Goal: Task Accomplishment & Management: Manage account settings

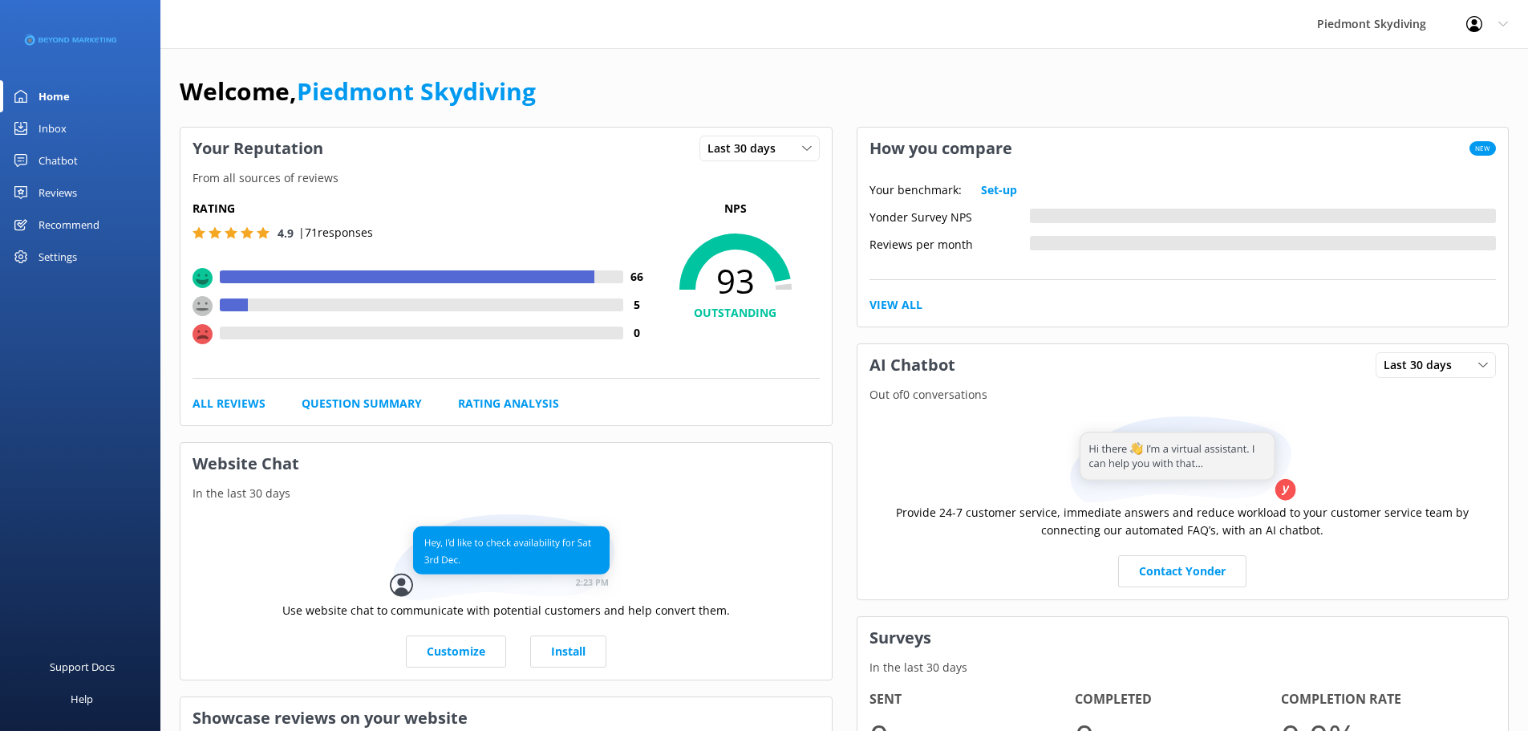
click at [55, 128] on div "Inbox" at bounding box center [52, 128] width 28 height 32
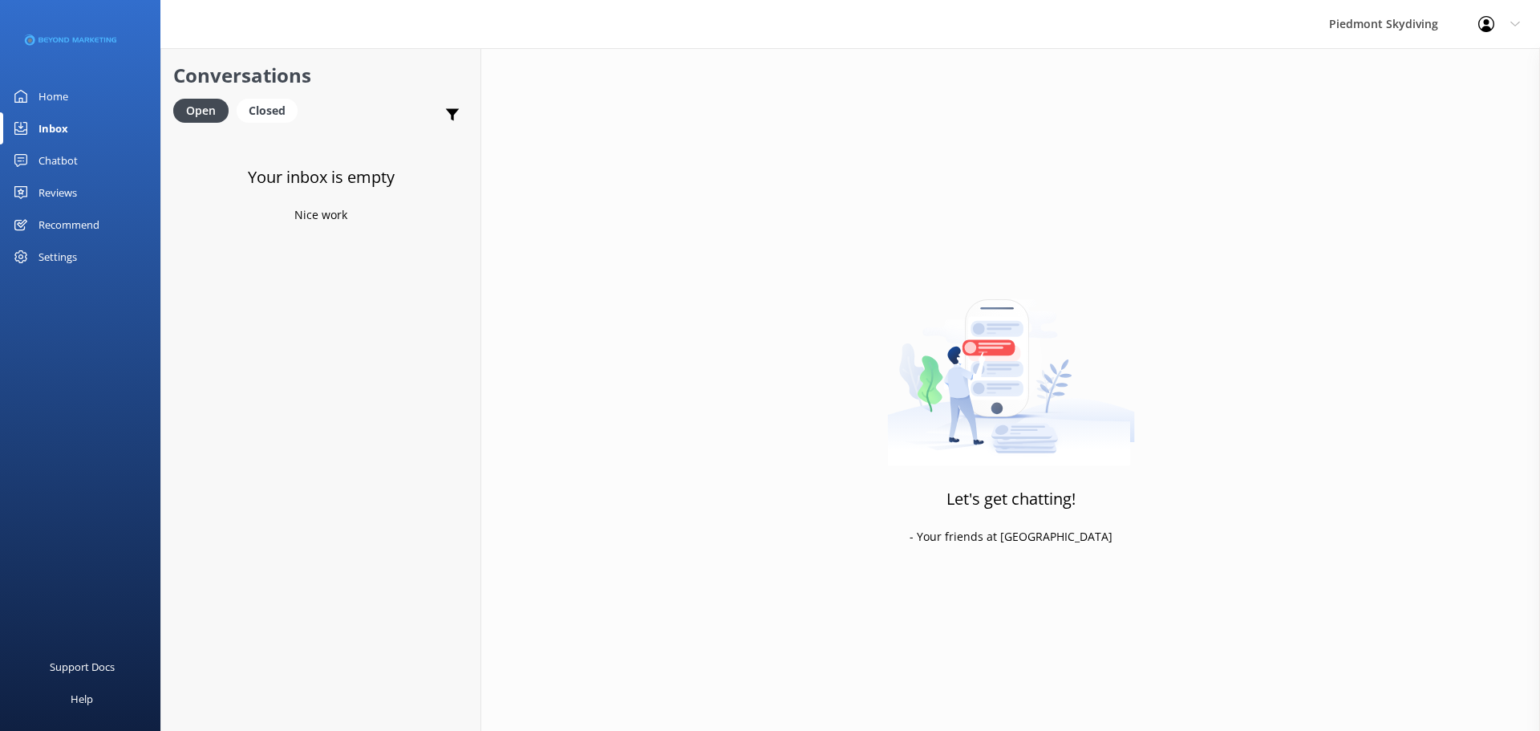
click at [59, 180] on div "Reviews" at bounding box center [57, 192] width 38 height 32
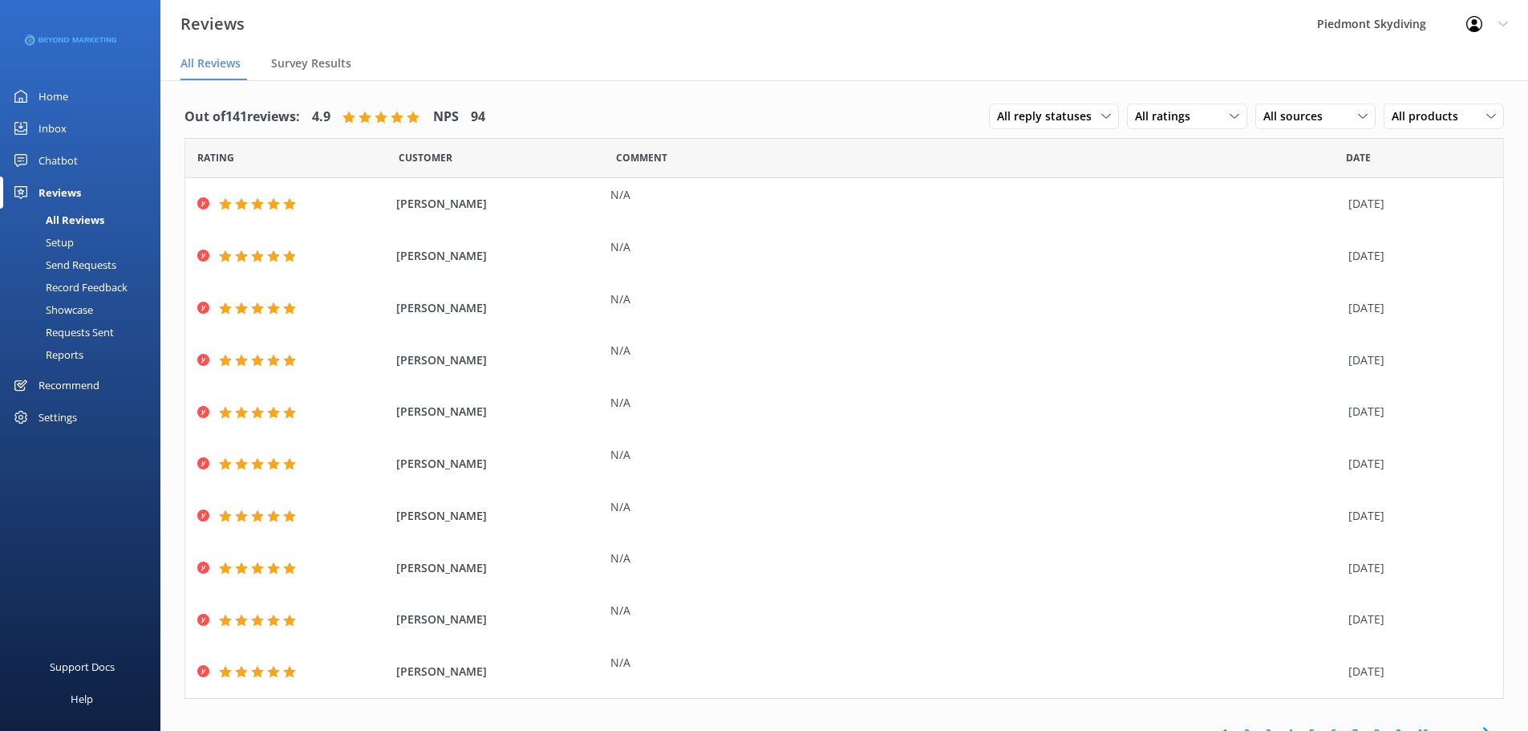
scroll to position [20, 0]
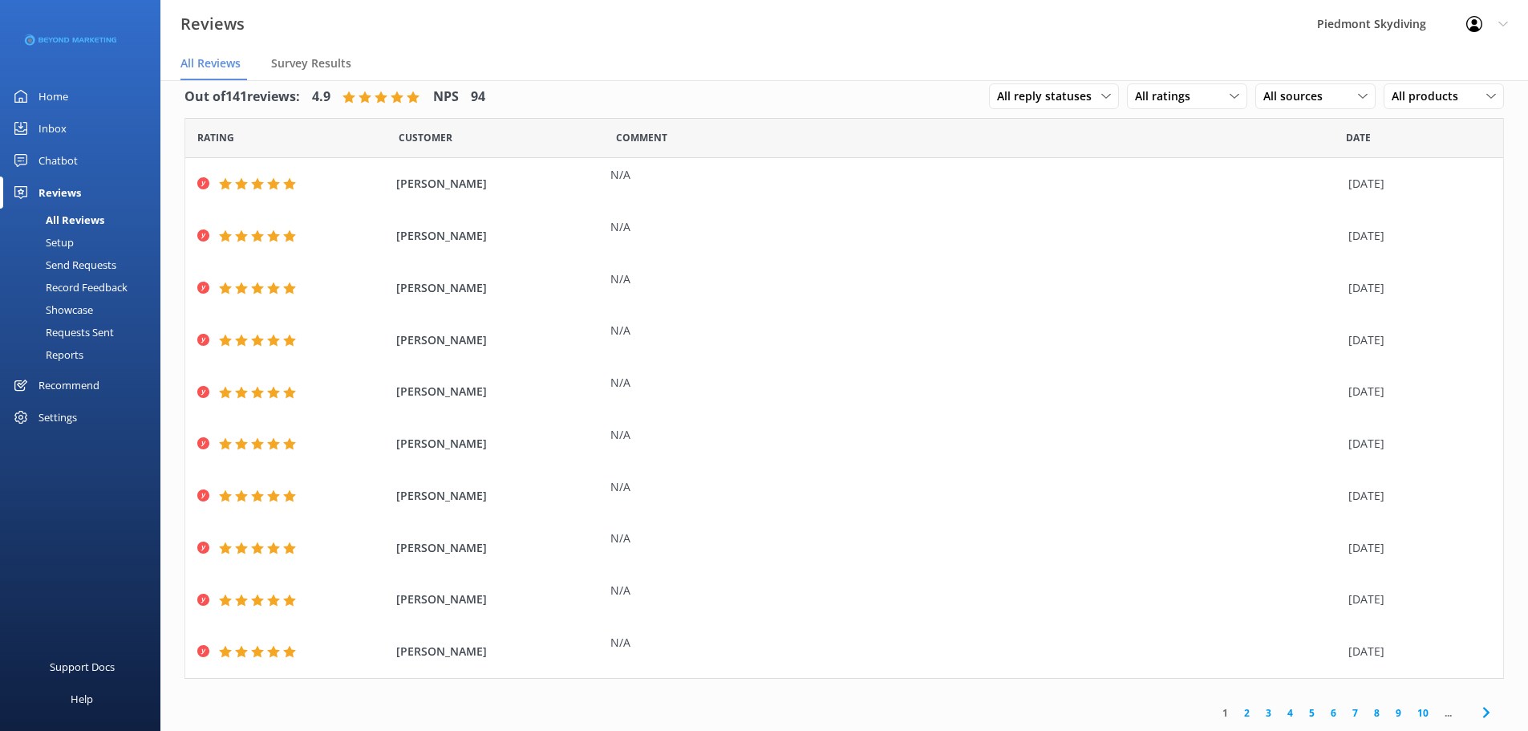
click at [1236, 712] on link "2" at bounding box center [1247, 712] width 22 height 15
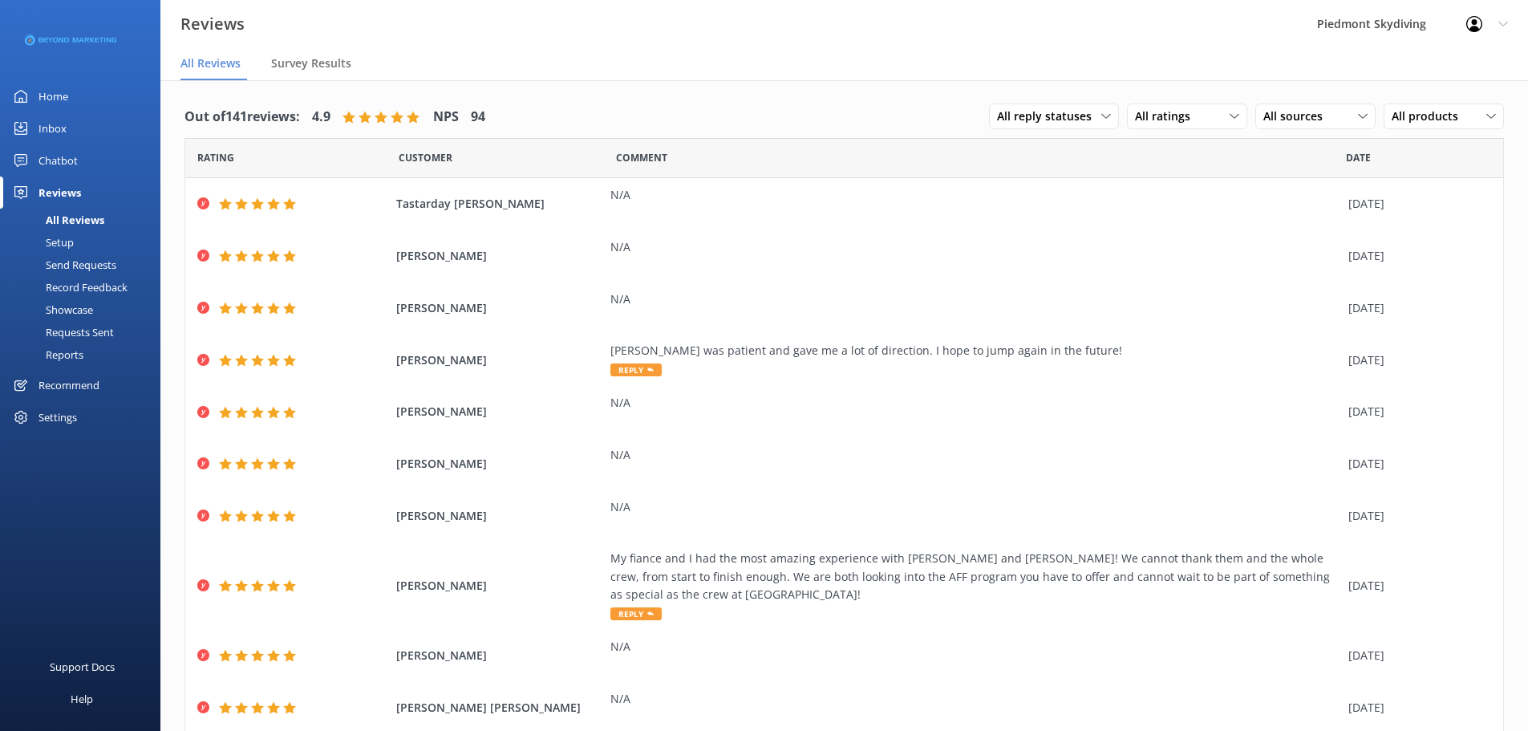
scroll to position [56, 0]
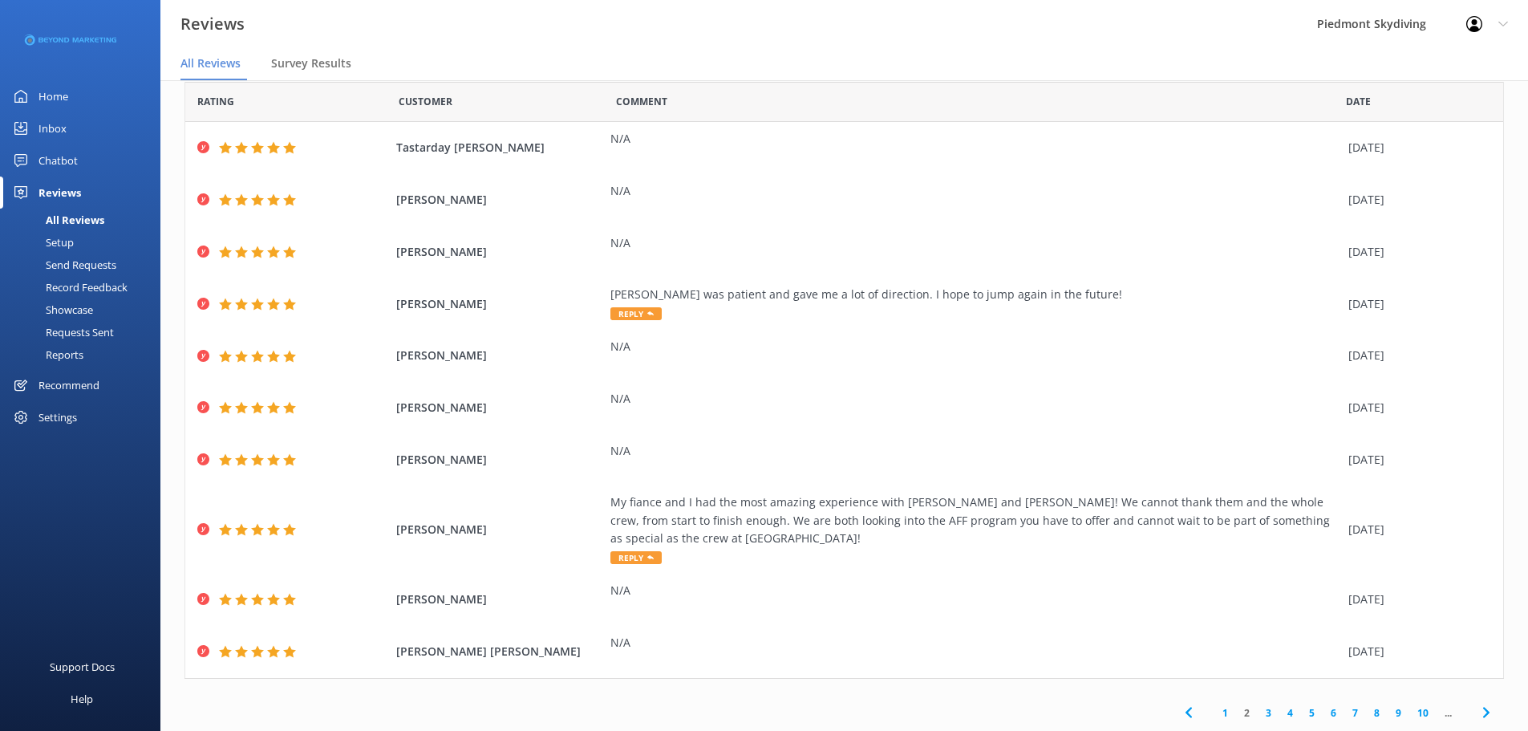
click at [1214, 714] on link "1" at bounding box center [1225, 712] width 22 height 15
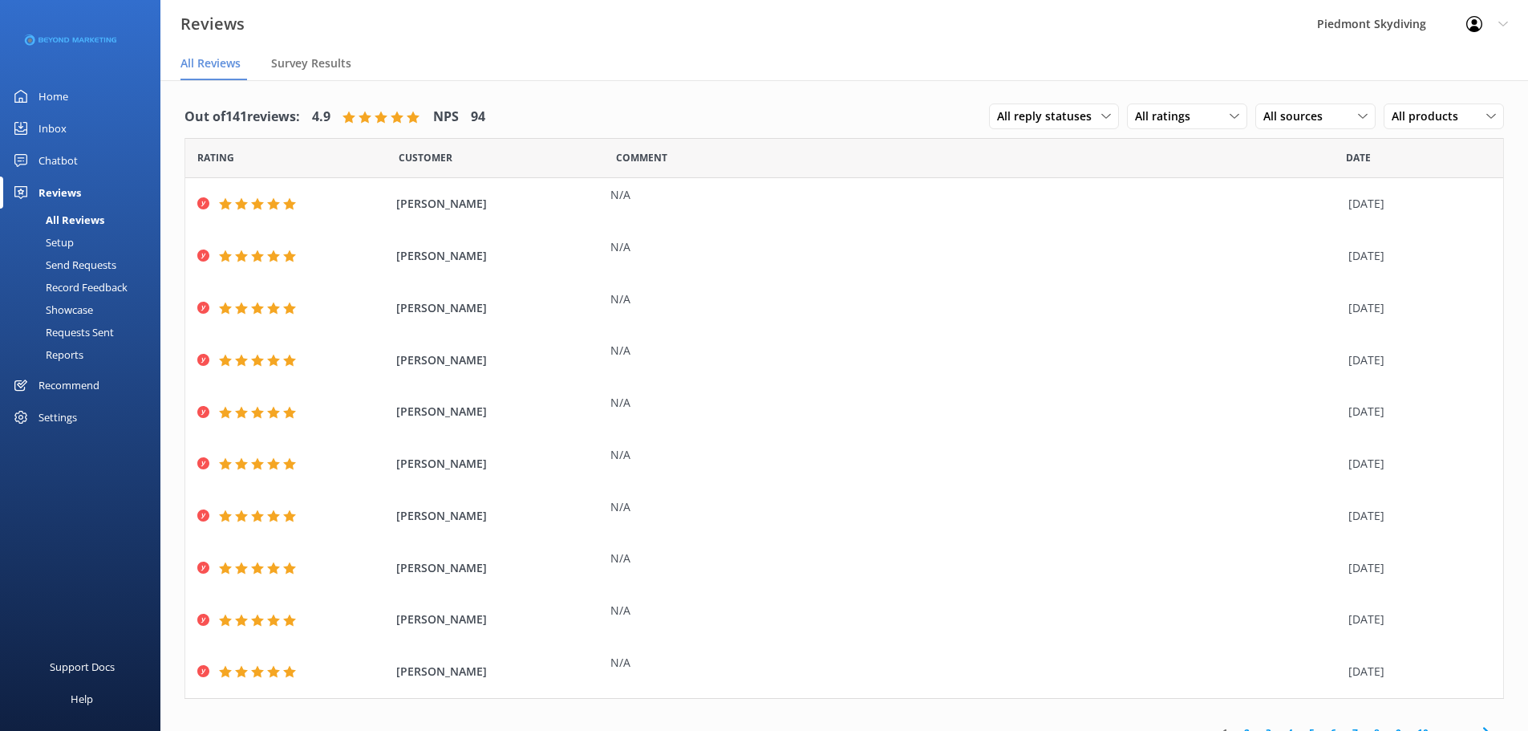
scroll to position [20, 0]
